Goal: Find specific page/section: Find specific page/section

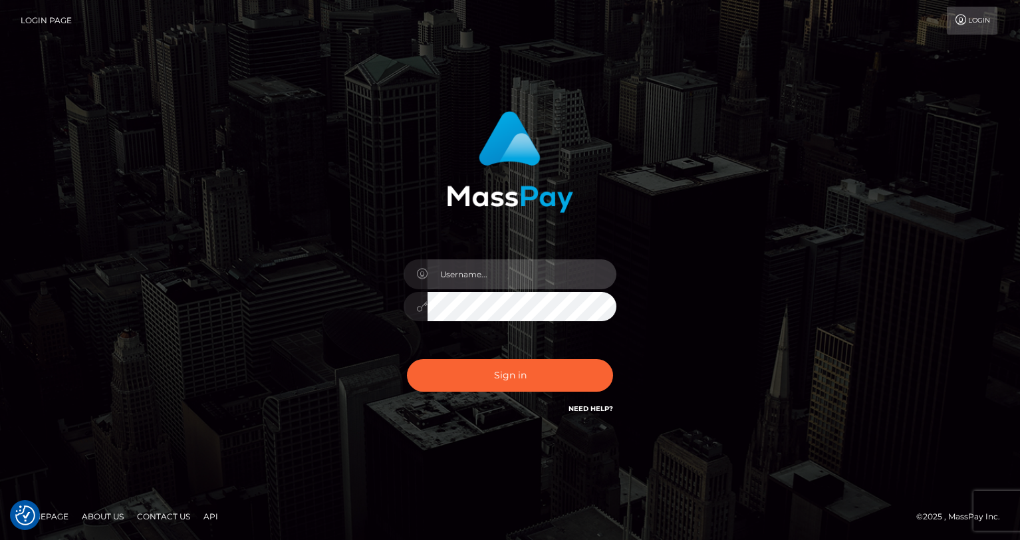
click at [532, 276] on input "text" at bounding box center [522, 274] width 189 height 30
type input "oli.fanvue"
click at [531, 272] on input "text" at bounding box center [522, 274] width 189 height 30
type input "oli.fanvue"
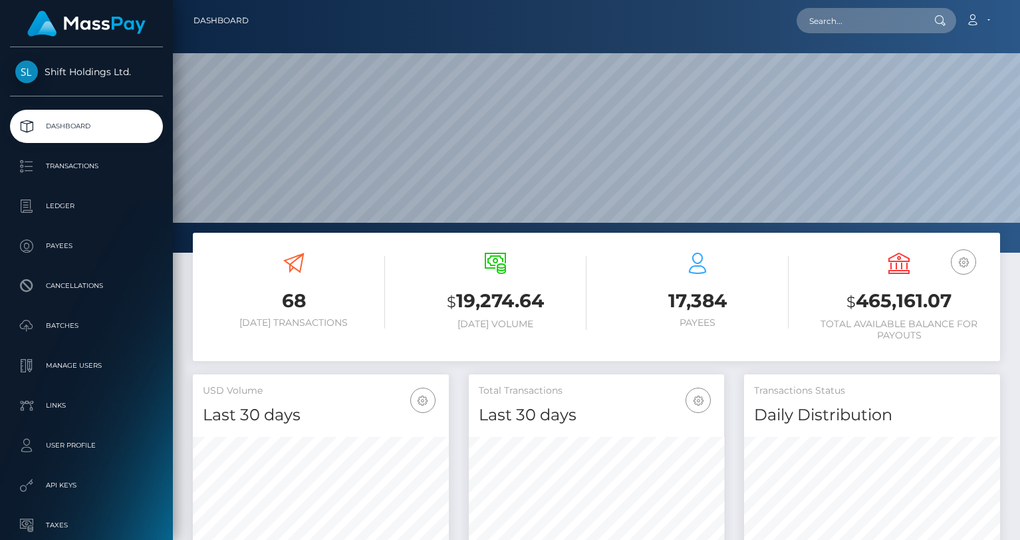
scroll to position [235, 256]
click at [846, 23] on input "text" at bounding box center [859, 20] width 125 height 25
paste input "megaluxeon@gmail.com"
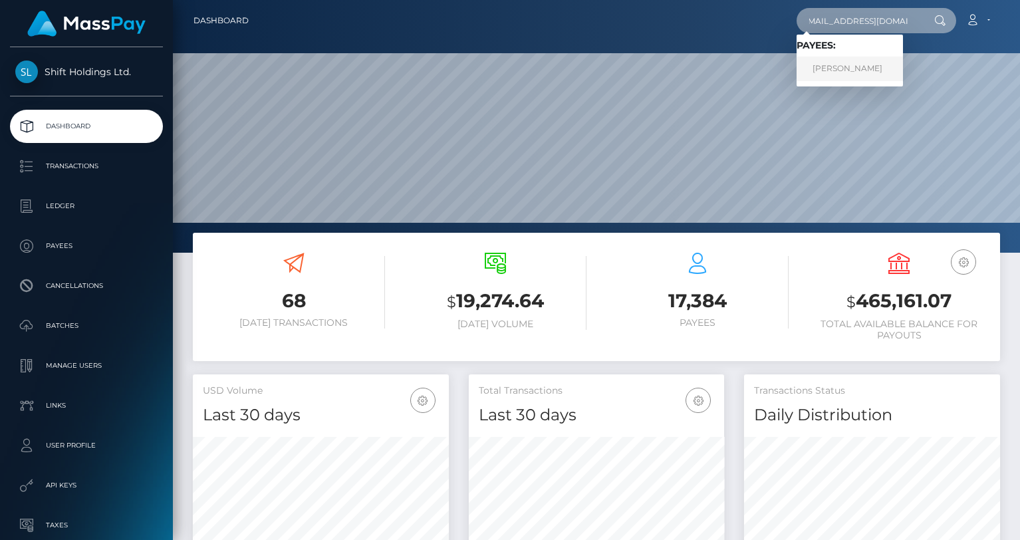
type input "megaluxeon@gmail.com"
click at [853, 64] on link "Andrey Shulika" at bounding box center [850, 69] width 106 height 25
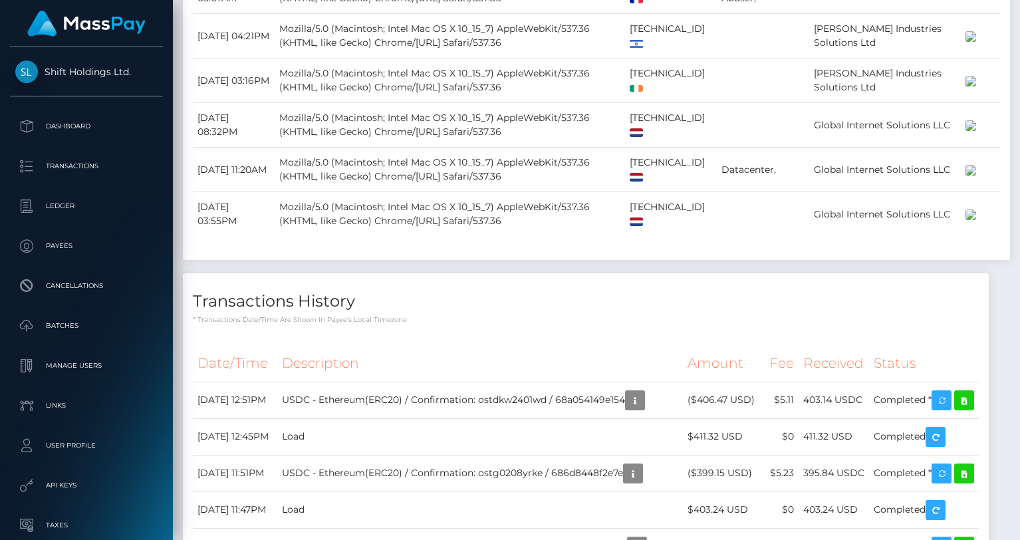
scroll to position [1504, 0]
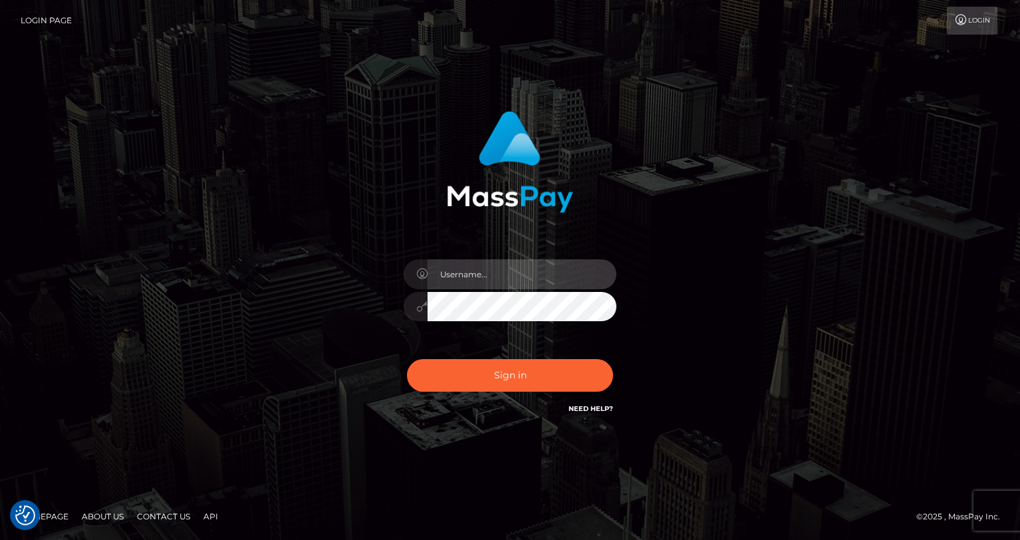
click at [470, 282] on input "text" at bounding box center [522, 274] width 189 height 30
type input "oli.fanvue"
click at [462, 286] on input "text" at bounding box center [522, 274] width 189 height 30
type input "oli.fanvue"
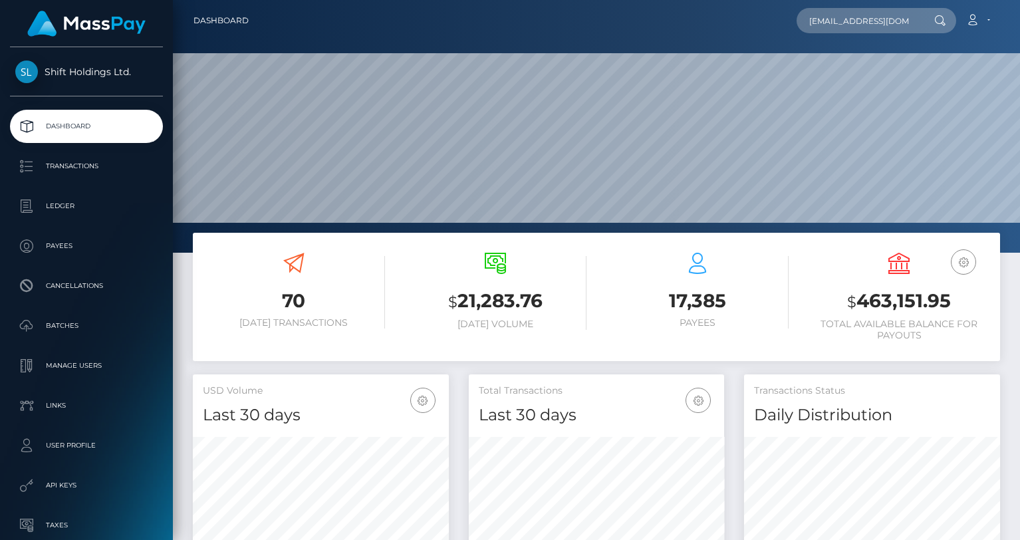
scroll to position [0, 9]
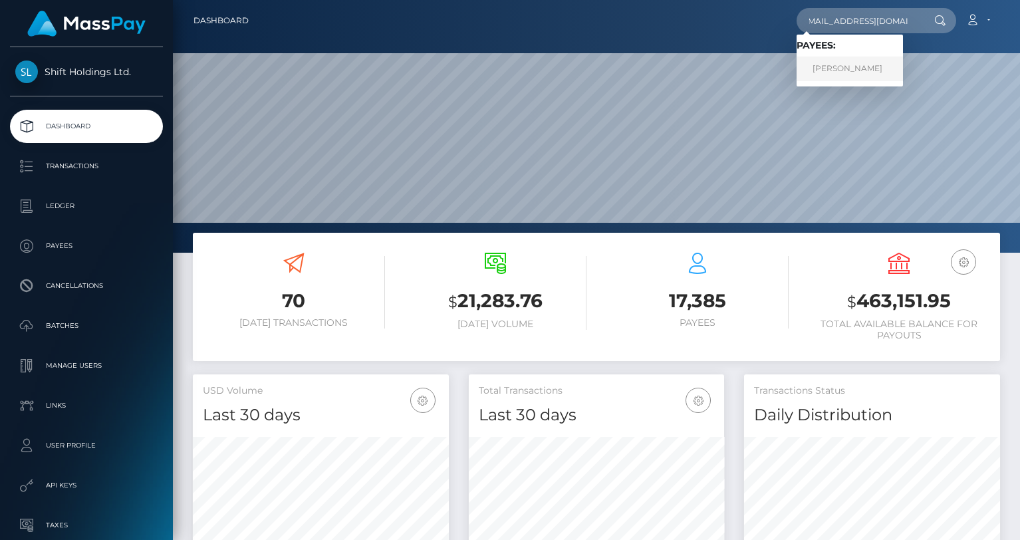
type input "megaluxeon@gmail.com"
click at [855, 71] on link "Andrey Shulika" at bounding box center [850, 69] width 106 height 25
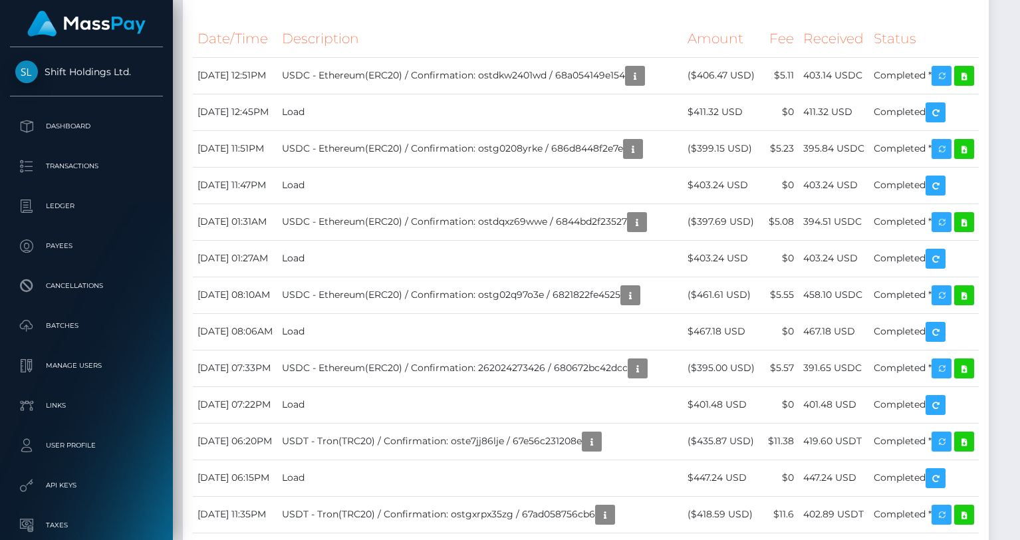
scroll to position [1407, 0]
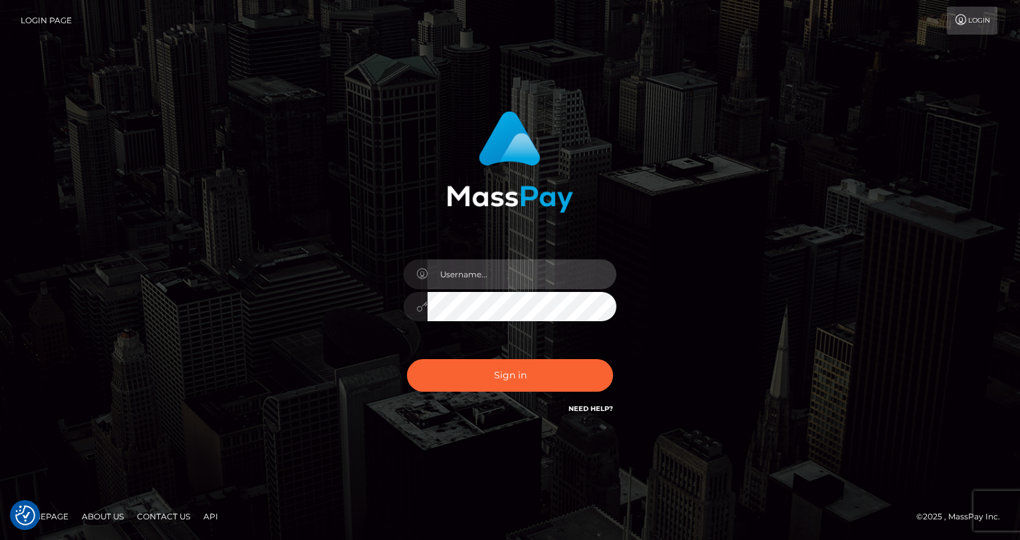
click at [464, 281] on input "text" at bounding box center [522, 274] width 189 height 30
type input "oli.fanvue"
click at [486, 281] on input "text" at bounding box center [522, 274] width 189 height 30
type input "oli.fanvue"
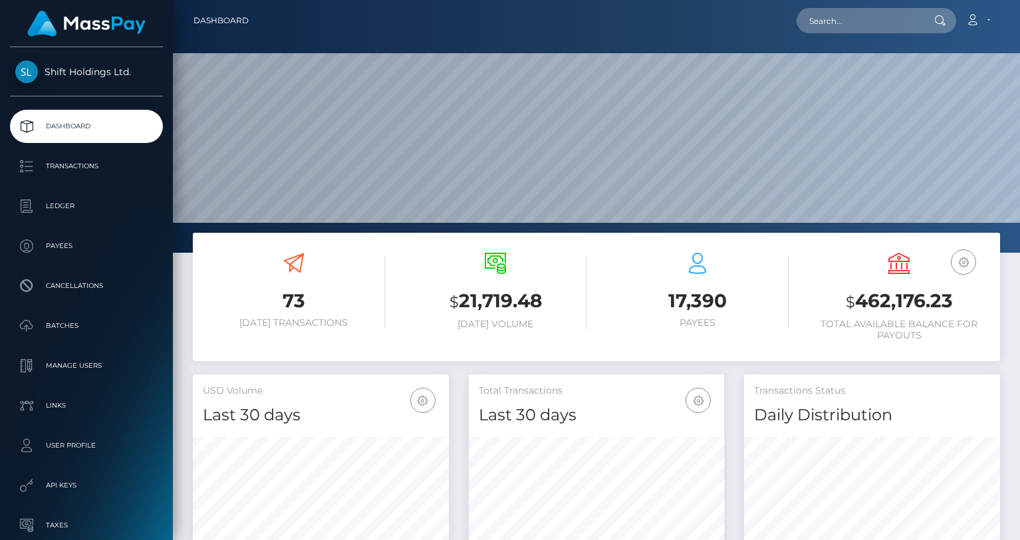
scroll to position [235, 256]
click at [841, 30] on input "text" at bounding box center [859, 20] width 125 height 25
paste input "[EMAIL_ADDRESS][DOMAIN_NAME]"
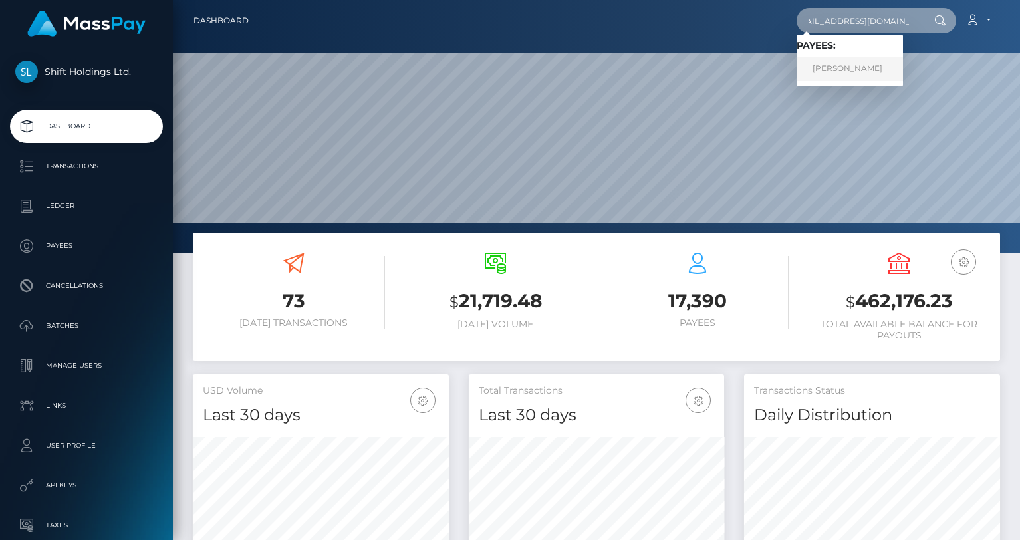
type input "[EMAIL_ADDRESS][DOMAIN_NAME]"
click at [843, 68] on link "[PERSON_NAME]" at bounding box center [850, 69] width 106 height 25
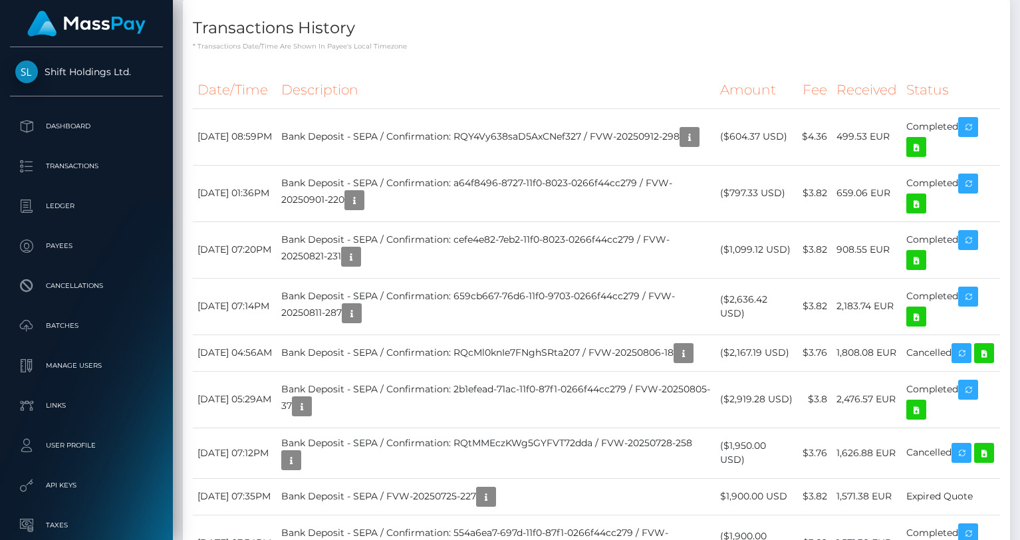
scroll to position [619, 0]
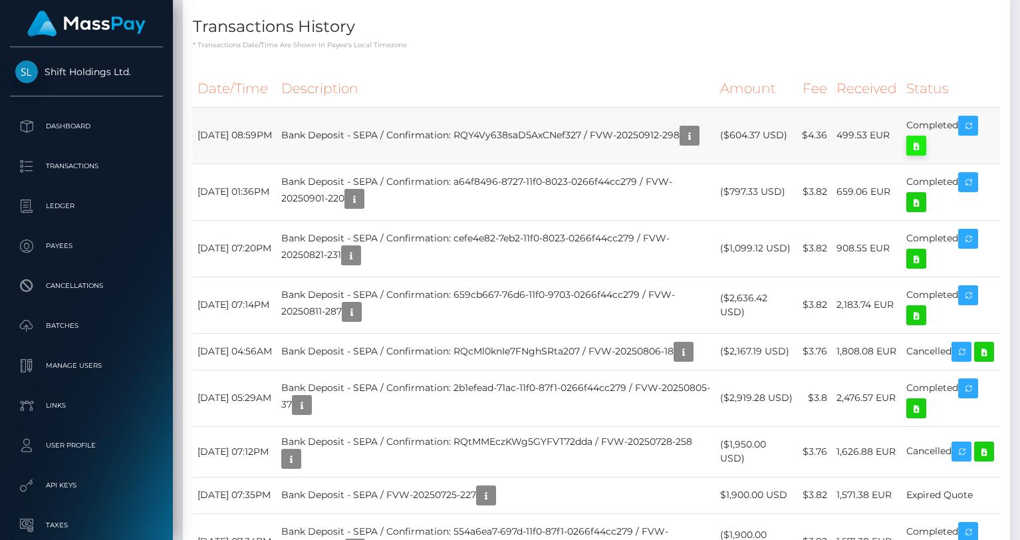
click at [916, 144] on icon at bounding box center [916, 146] width 16 height 17
click at [922, 197] on icon at bounding box center [916, 202] width 16 height 17
click at [594, 89] on th "Description" at bounding box center [496, 88] width 439 height 37
click at [920, 257] on icon at bounding box center [916, 259] width 16 height 17
click at [920, 311] on icon at bounding box center [916, 315] width 16 height 17
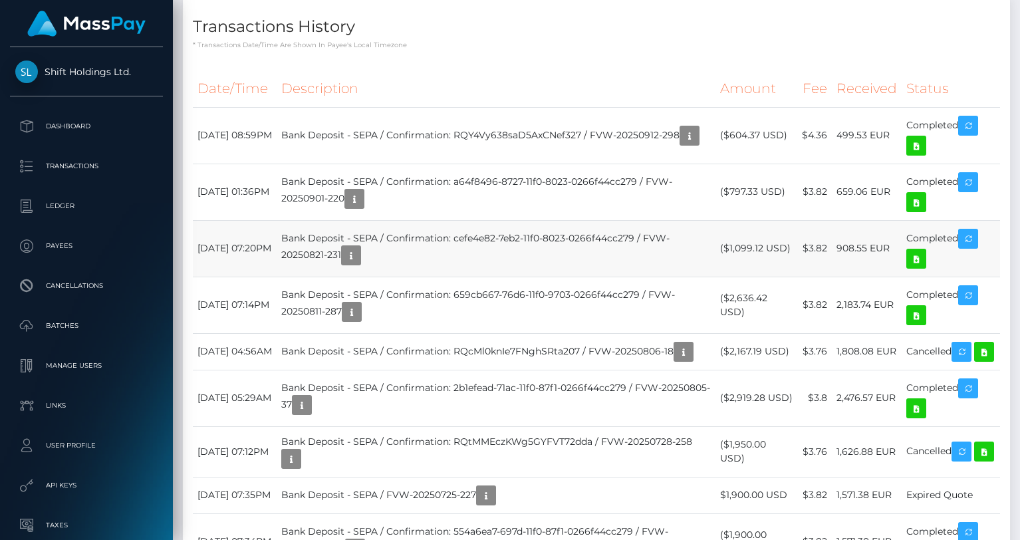
click at [645, 235] on td "Bank Deposit - SEPA / Confirmation: cefe4e82-7eb2-11f0-8023-0266f44cc279 / FVW-…" at bounding box center [496, 248] width 439 height 57
click at [919, 417] on icon at bounding box center [916, 408] width 16 height 17
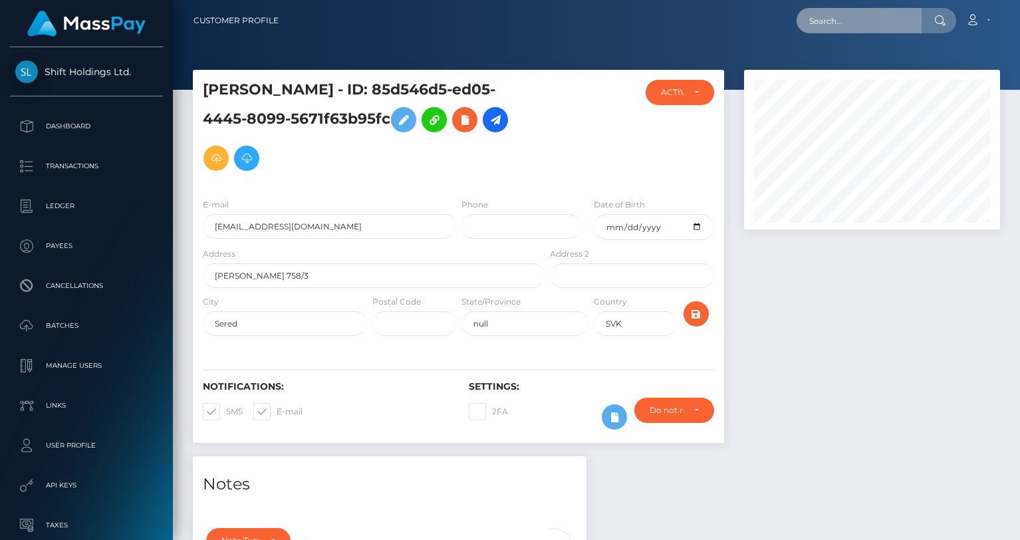
click at [845, 19] on input "text" at bounding box center [859, 20] width 125 height 25
paste input "[EMAIL_ADDRESS][DOMAIN_NAME]"
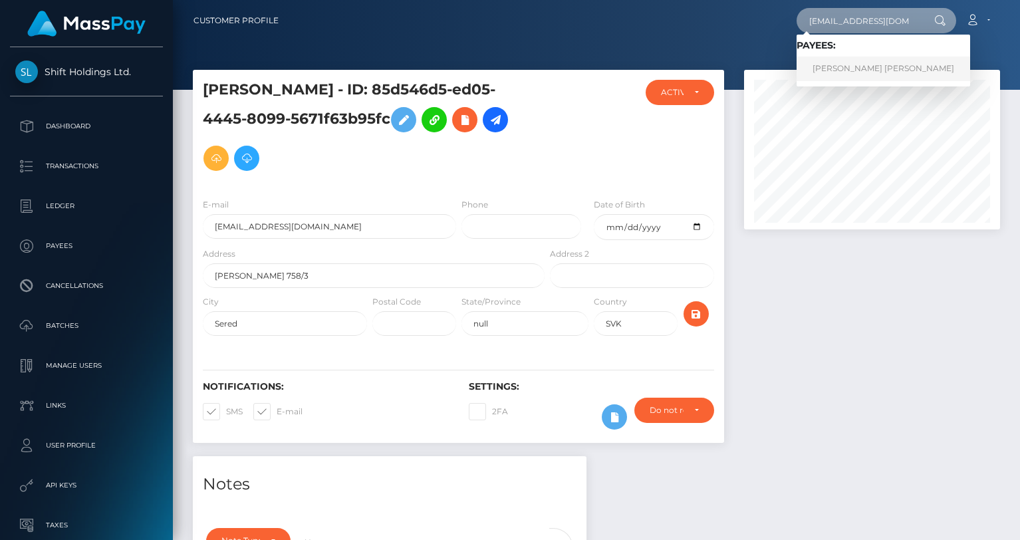
type input "[EMAIL_ADDRESS][DOMAIN_NAME]"
click at [845, 70] on link "ALEXIS TAYLOR SMITH" at bounding box center [884, 69] width 174 height 25
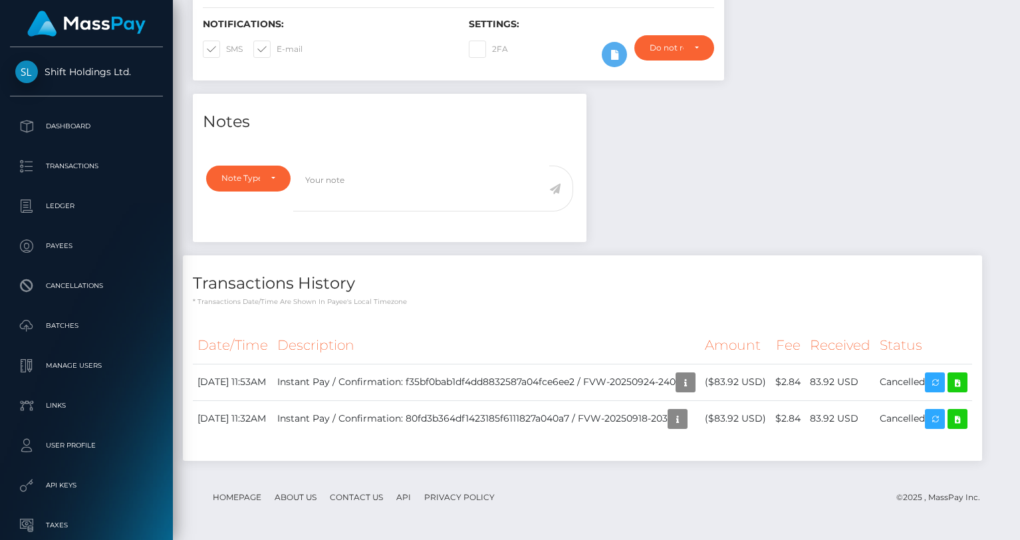
scroll to position [160, 256]
click at [950, 374] on icon at bounding box center [958, 382] width 16 height 17
